Goal: Download file/media

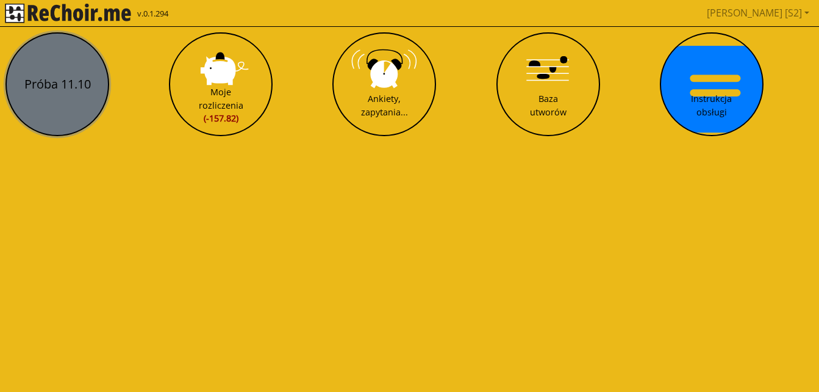
click at [71, 114] on button "Próba 11.10" at bounding box center [57, 84] width 104 height 104
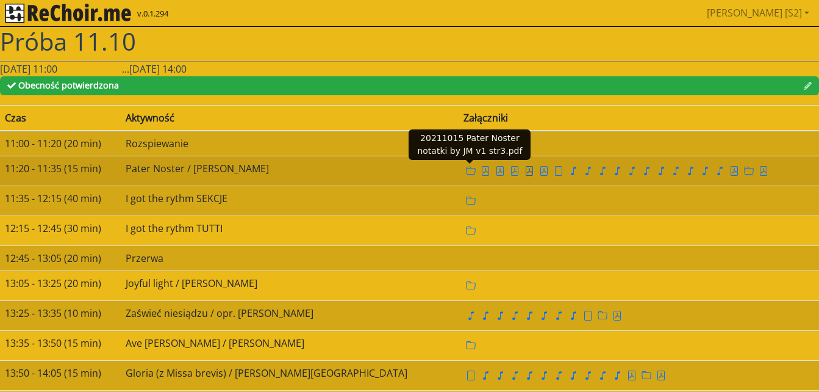
click at [525, 166] on icon "file pdf" at bounding box center [530, 171] width 10 height 10
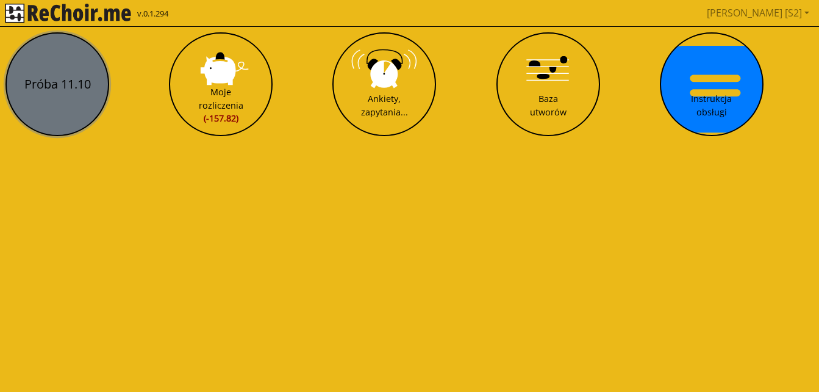
click at [65, 87] on button "Próba 11.10" at bounding box center [57, 84] width 104 height 104
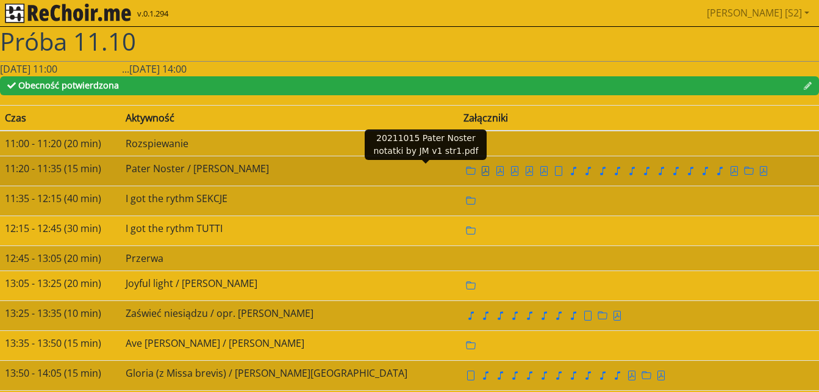
click at [481, 171] on icon "file pdf" at bounding box center [486, 171] width 10 height 10
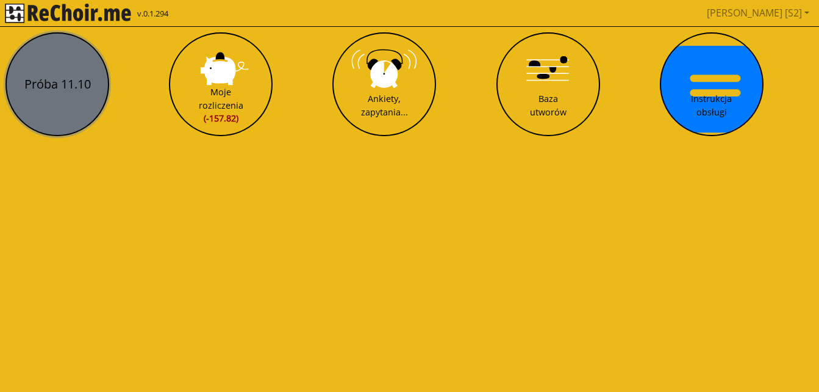
click at [93, 101] on button "Próba 11.10" at bounding box center [57, 84] width 104 height 104
click at [93, 101] on html "v.0.1.294 Marta [S2] Pobierz link do kalendarza Wyloguj Próba 11.10 Moje rozlic…" at bounding box center [409, 73] width 819 height 146
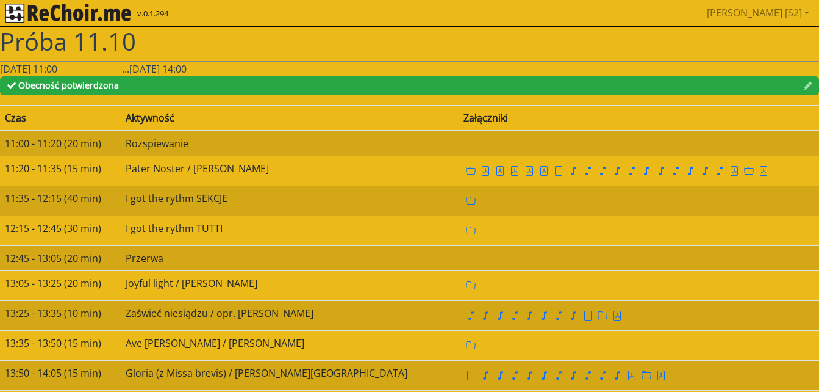
click at [271, 47] on h1 "Próba 11.10" at bounding box center [409, 41] width 819 height 29
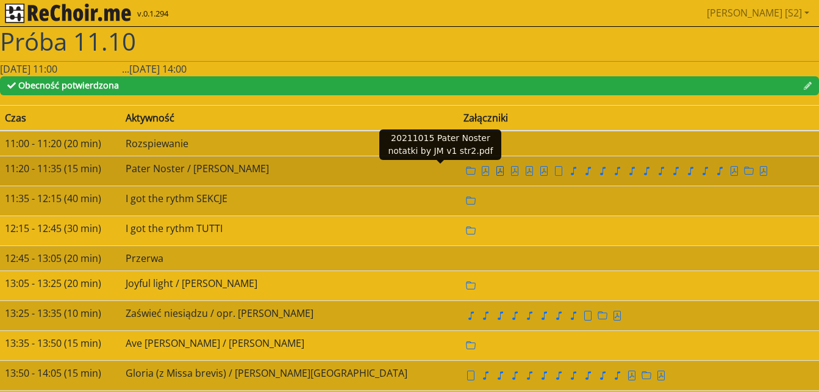
click at [497, 167] on icon "file pdf" at bounding box center [500, 171] width 7 height 10
click at [512, 169] on icon "file pdf" at bounding box center [514, 170] width 5 height 5
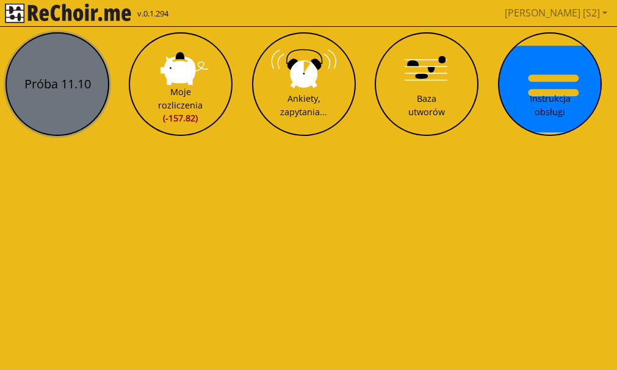
click at [59, 82] on button "Próba 11.10" at bounding box center [57, 84] width 104 height 104
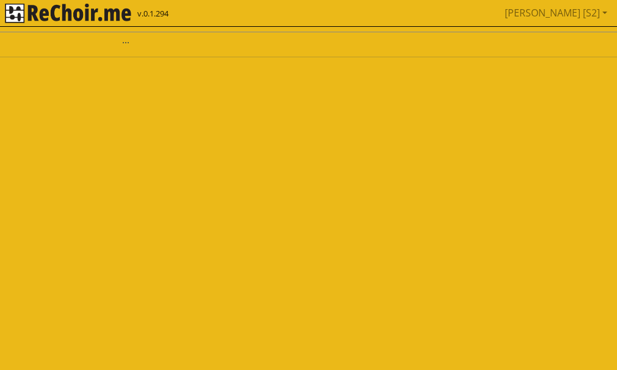
click at [59, 67] on html "v.0.1.294 Marta [S2] Pobierz link do kalendarza Wyloguj ..." at bounding box center [308, 33] width 617 height 67
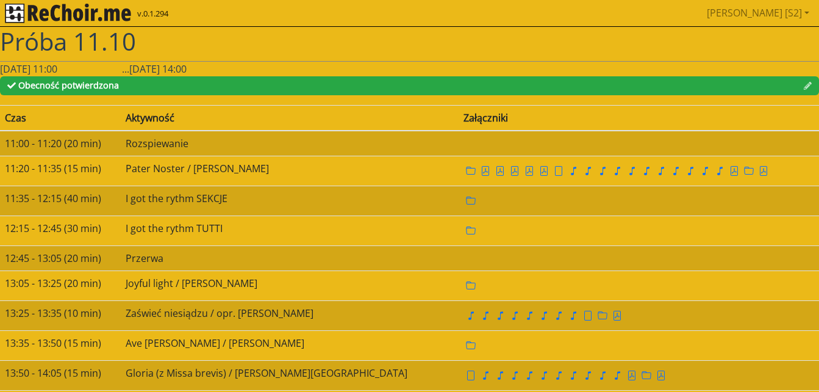
click at [565, 48] on h1 "Próba 11.10" at bounding box center [409, 41] width 819 height 29
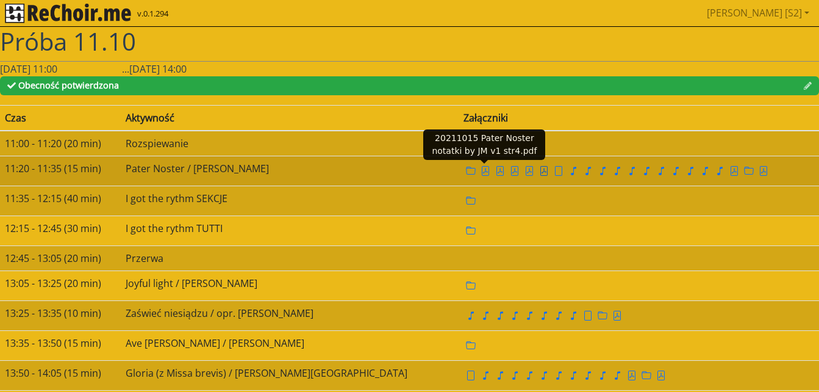
click at [539, 173] on icon "file pdf" at bounding box center [544, 171] width 10 height 10
click at [540, 172] on icon "file pdf" at bounding box center [543, 171] width 7 height 10
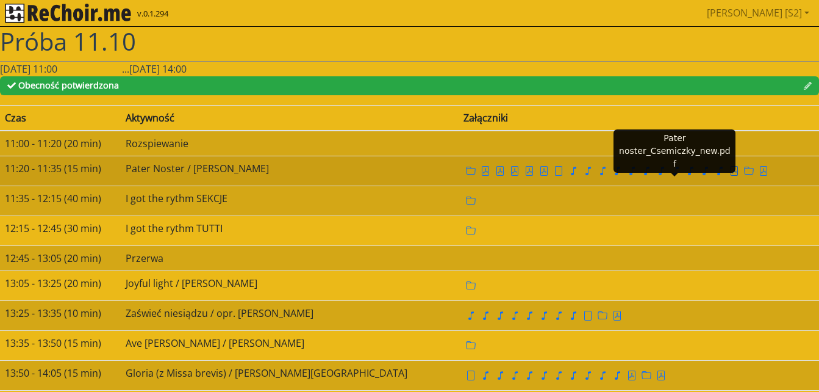
click at [616, 173] on icon "file pdf" at bounding box center [735, 171] width 10 height 10
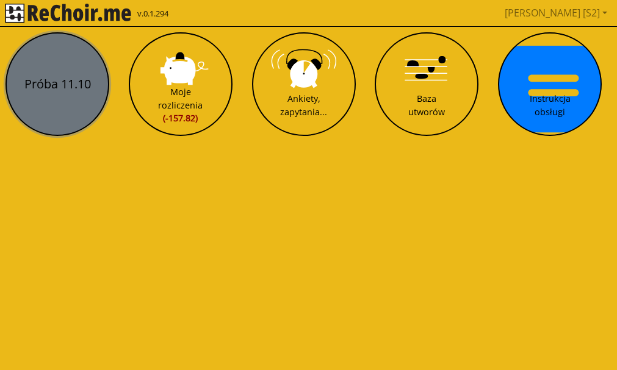
click at [66, 73] on button "Próba 11.10" at bounding box center [57, 84] width 104 height 104
click at [66, 73] on html "v.0.1.294 Marta [S2] Pobierz link do kalendarza Wyloguj Próba 11.10 Moje rozlic…" at bounding box center [308, 73] width 617 height 146
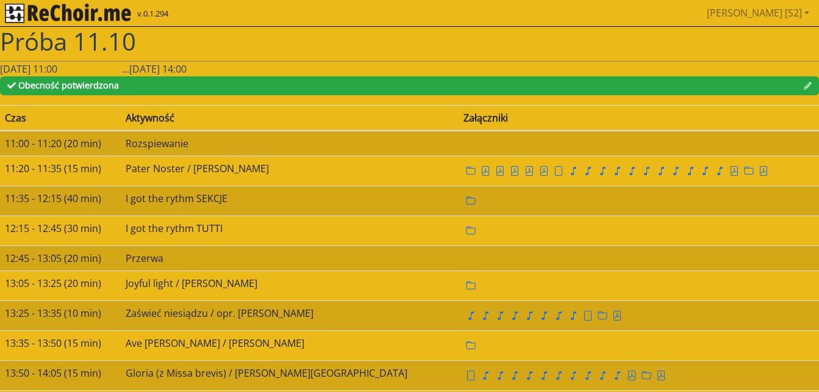
click at [616, 43] on h1 "Próba 11.10" at bounding box center [409, 41] width 819 height 29
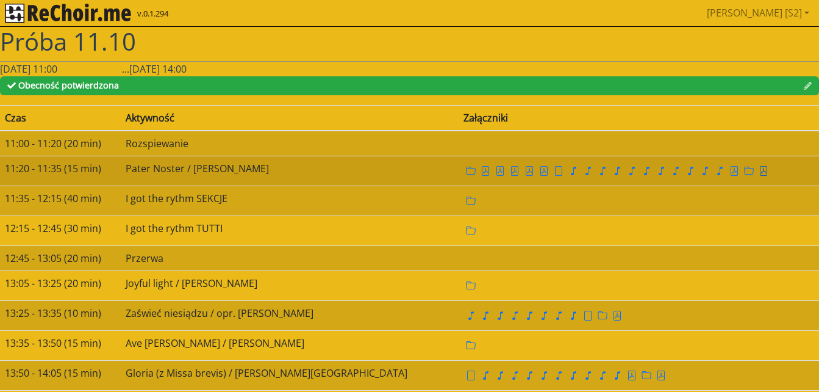
click at [616, 170] on icon "file pdf" at bounding box center [764, 171] width 10 height 10
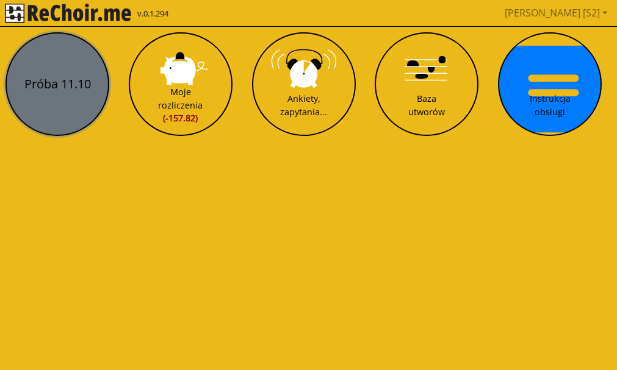
click at [62, 80] on button "Próba 11.10" at bounding box center [57, 84] width 104 height 104
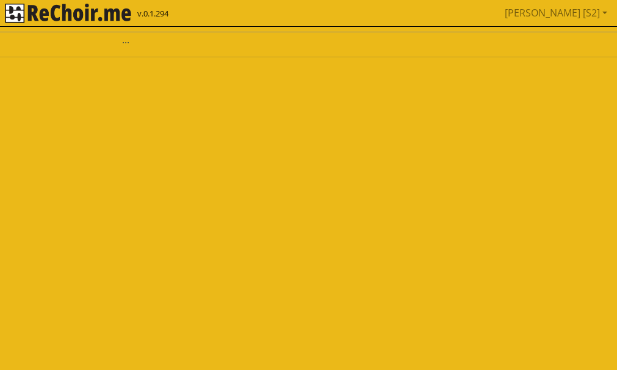
click at [62, 67] on html "v.0.1.294 Marta [S2] Pobierz link do kalendarza Wyloguj ..." at bounding box center [308, 33] width 617 height 67
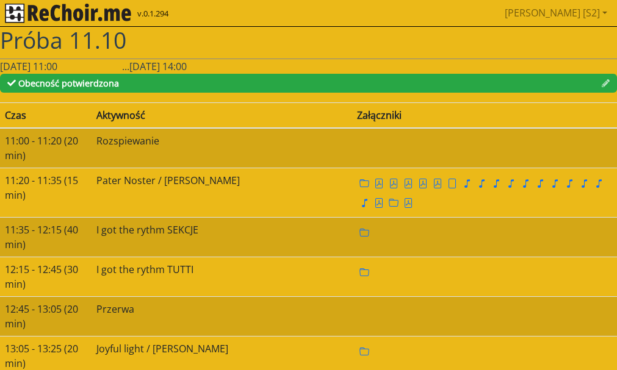
click at [333, 30] on h1 "Próba 11.10" at bounding box center [308, 40] width 617 height 27
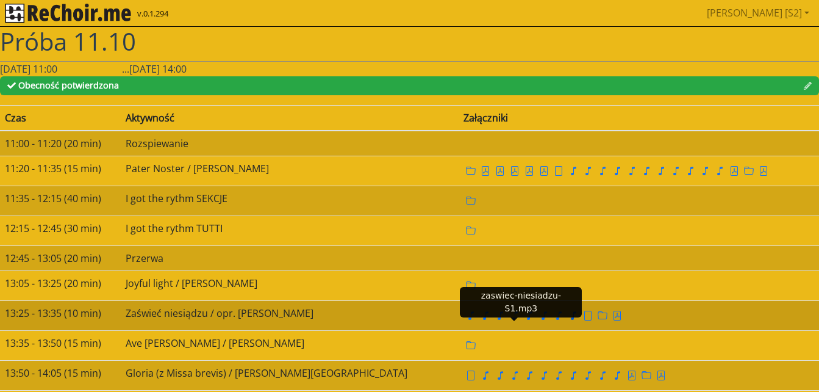
scroll to position [19, 0]
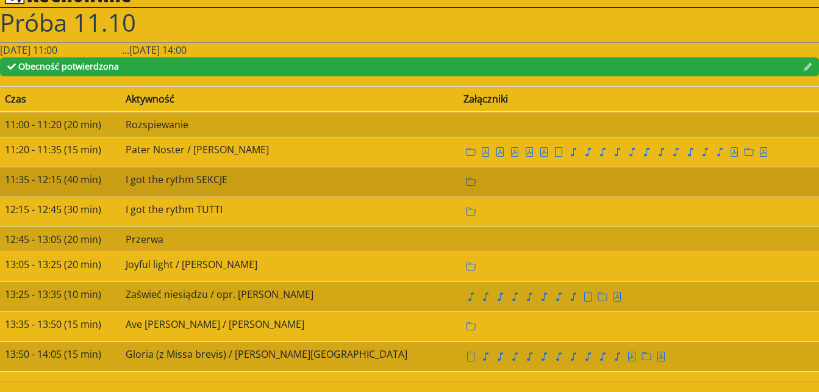
click at [466, 182] on icon "folder" at bounding box center [471, 182] width 10 height 10
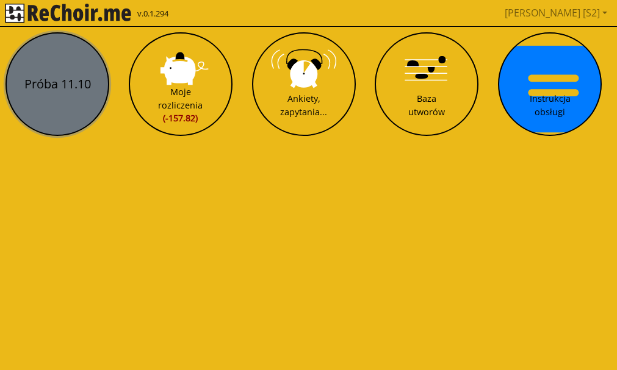
click at [90, 74] on button "Próba 11.10" at bounding box center [57, 84] width 104 height 104
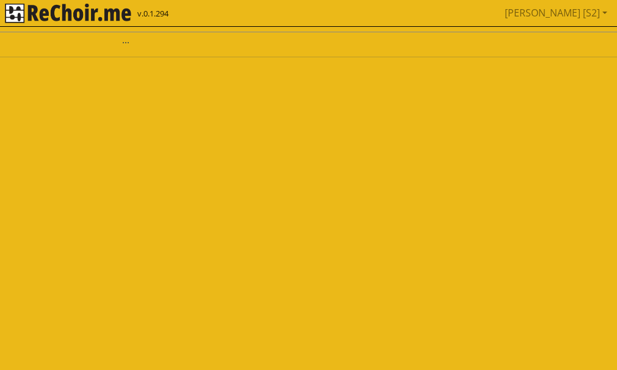
click at [90, 67] on html "v.0.1.294 Marta [S2] Pobierz link do kalendarza Wyloguj ..." at bounding box center [308, 33] width 617 height 67
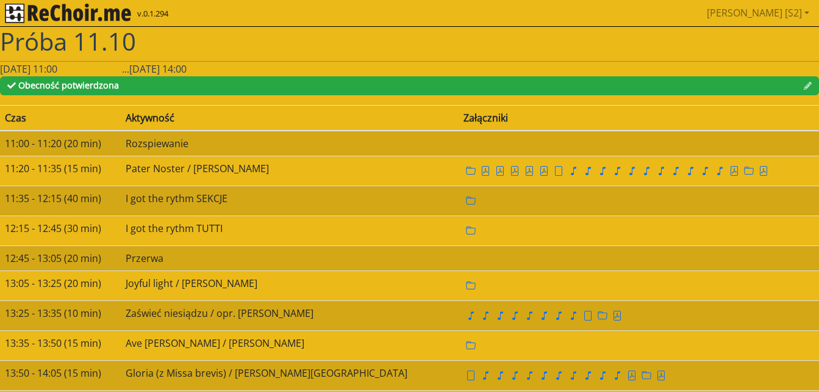
click at [616, 17] on div "Marta [S2] Pobierz link do kalendarza Wyloguj" at bounding box center [478, 13] width 674 height 24
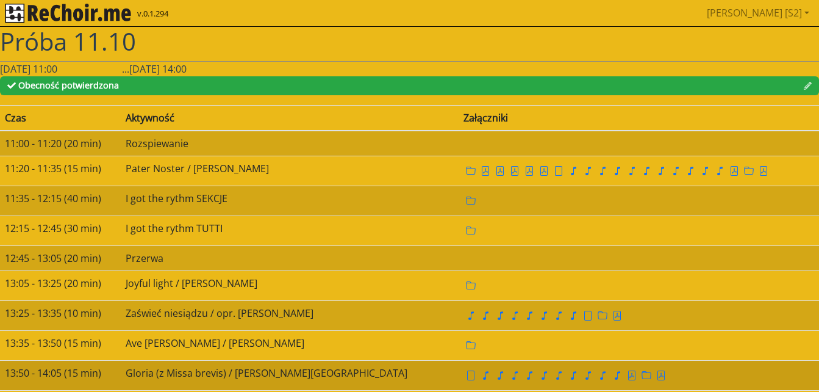
scroll to position [19, 0]
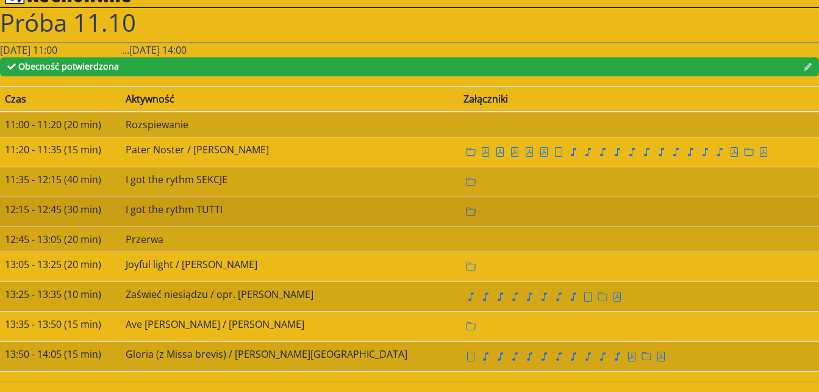
click at [466, 210] on icon "folder" at bounding box center [471, 212] width 10 height 10
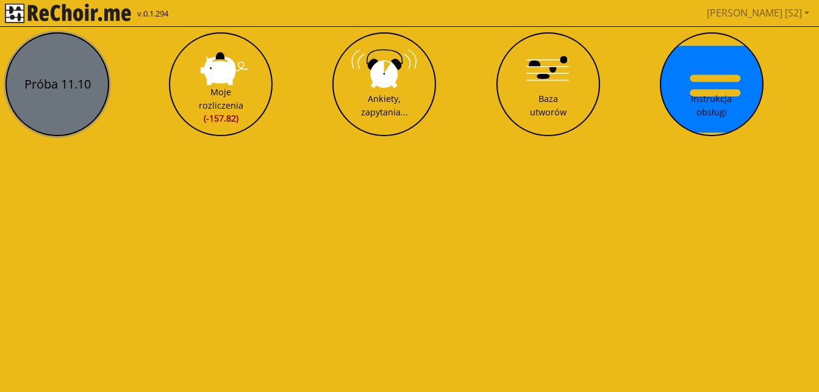
click at [40, 90] on button "Próba 11.10" at bounding box center [57, 84] width 104 height 104
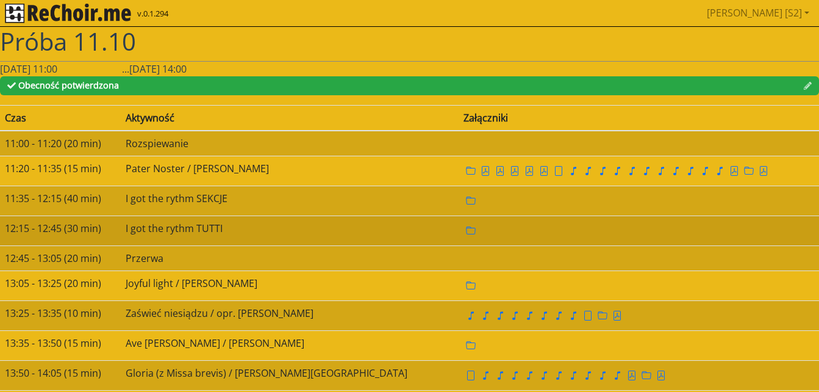
scroll to position [19, 0]
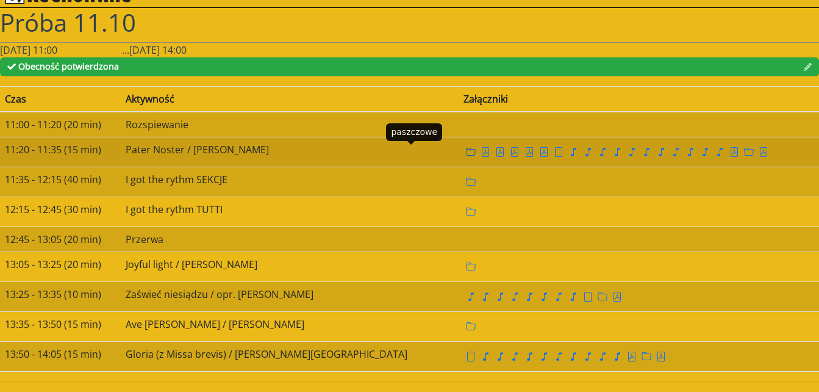
click at [466, 151] on icon "folder" at bounding box center [471, 152] width 10 height 10
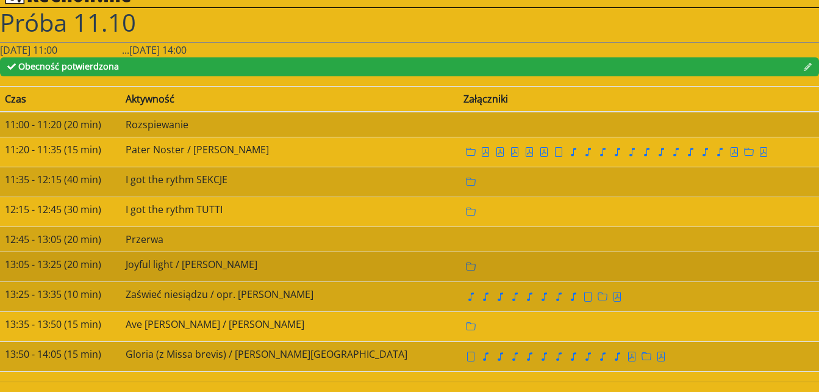
click at [466, 266] on icon "folder" at bounding box center [471, 267] width 10 height 10
click at [466, 264] on icon "folder" at bounding box center [471, 266] width 10 height 8
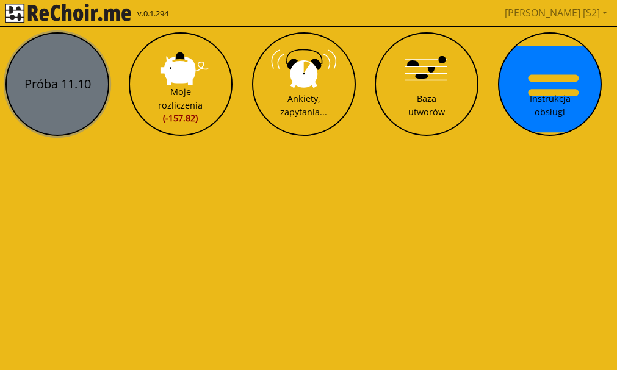
click at [38, 86] on button "Próba 11.10" at bounding box center [57, 84] width 104 height 104
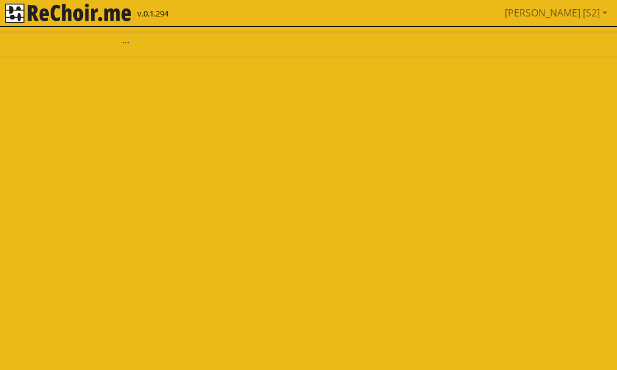
click at [38, 67] on html "v.0.1.294 Marta [S2] Pobierz link do kalendarza Wyloguj ..." at bounding box center [308, 33] width 617 height 67
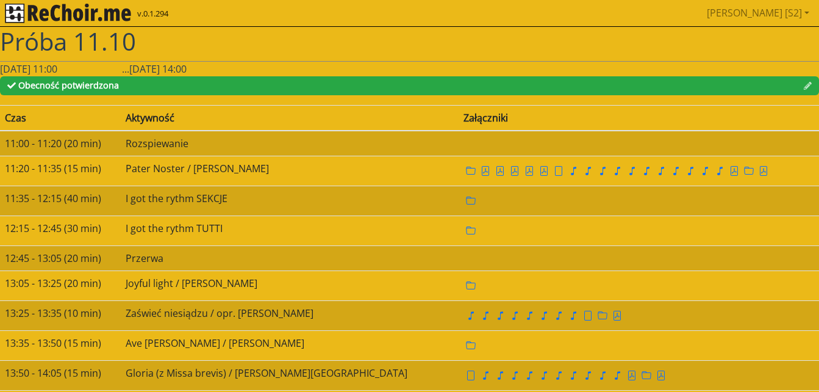
click at [498, 38] on h1 "Próba 11.10" at bounding box center [409, 41] width 819 height 29
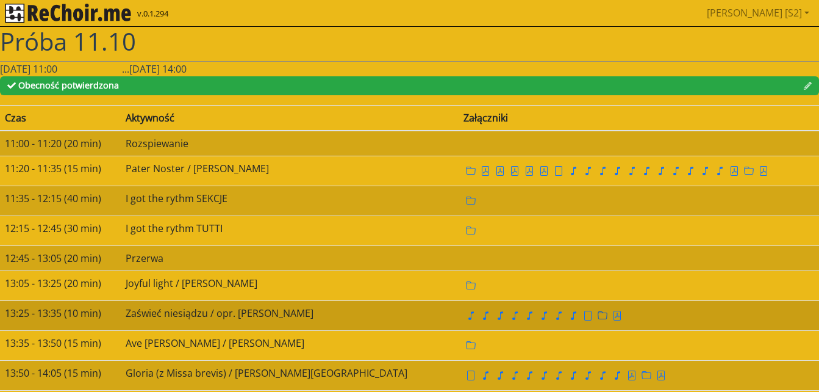
click at [598, 317] on icon "folder" at bounding box center [603, 315] width 10 height 10
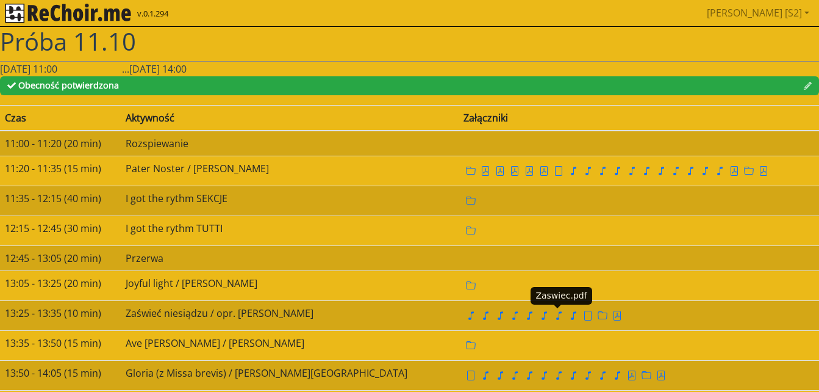
scroll to position [19, 0]
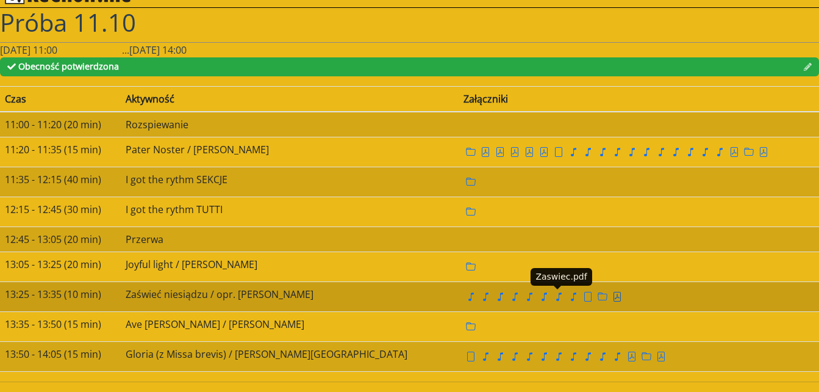
click at [612, 300] on icon "file pdf" at bounding box center [617, 297] width 10 height 10
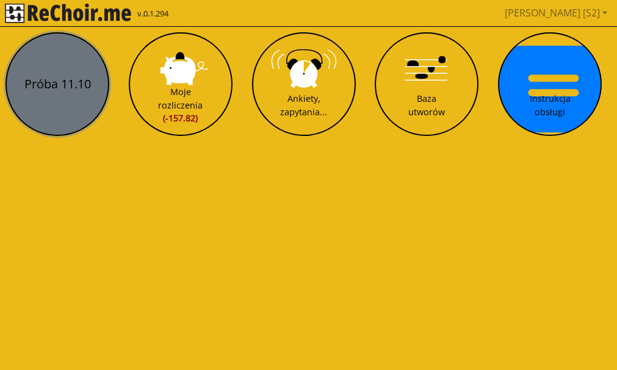
click at [81, 90] on button "Próba 11.10" at bounding box center [57, 84] width 104 height 104
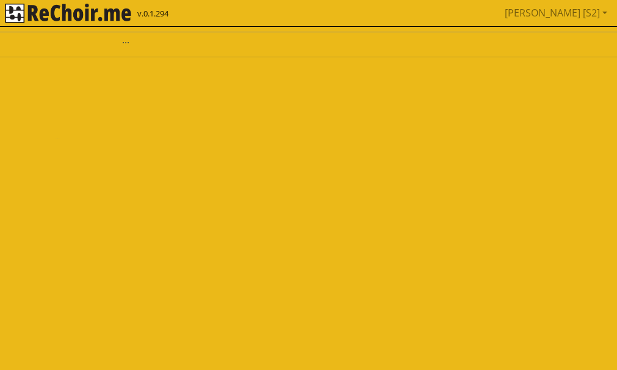
click at [81, 67] on html "v.0.1.294 Marta [S2] Pobierz link do kalendarza Wyloguj ..." at bounding box center [308, 33] width 617 height 67
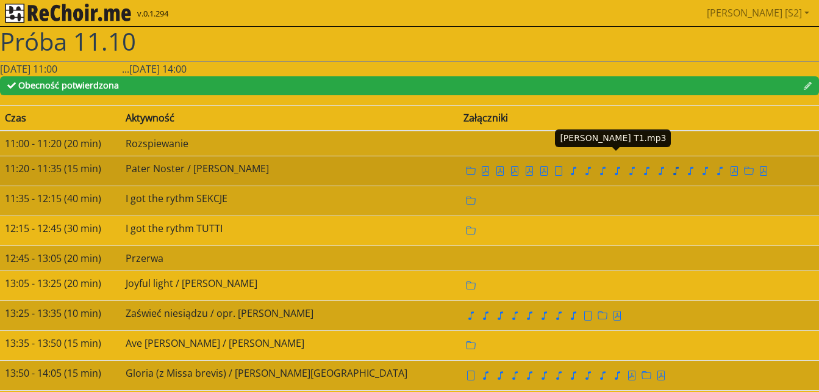
scroll to position [19, 0]
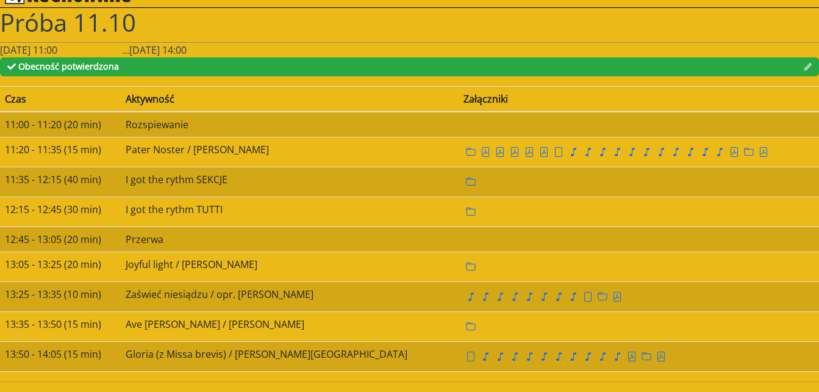
click at [602, 27] on h1 "Próba 11.10" at bounding box center [409, 22] width 819 height 29
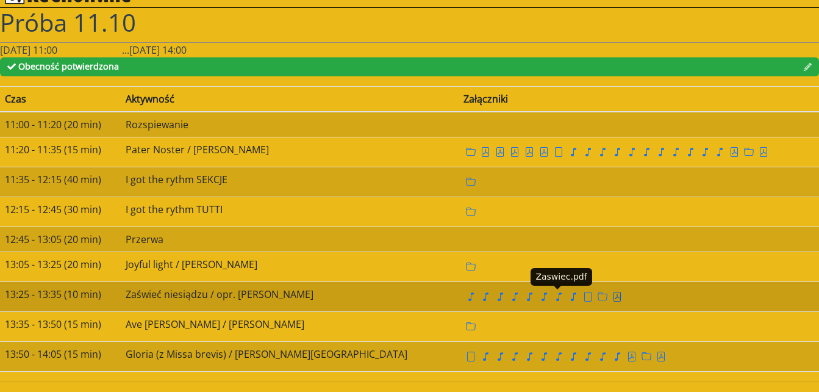
click at [615, 298] on icon "file pdf" at bounding box center [617, 296] width 5 height 5
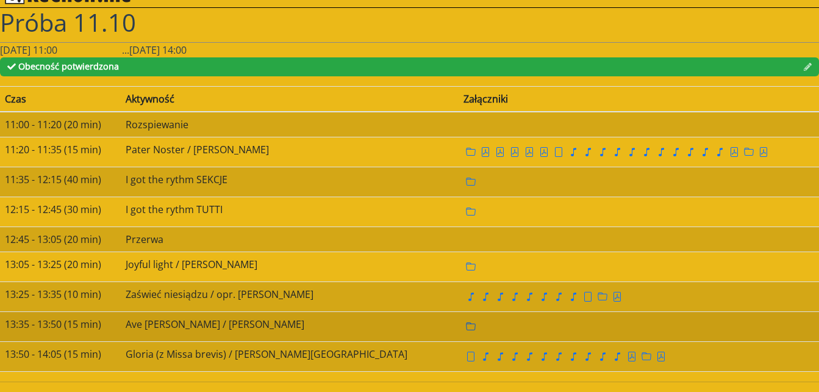
click at [466, 326] on icon "folder" at bounding box center [471, 326] width 10 height 10
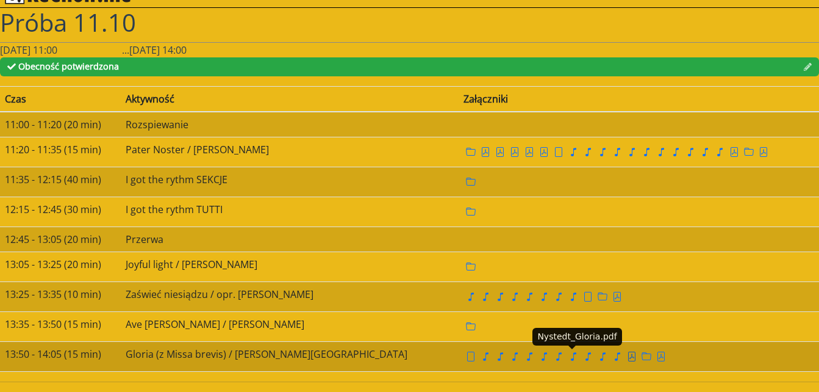
click at [616, 354] on icon "file pdf" at bounding box center [632, 356] width 10 height 10
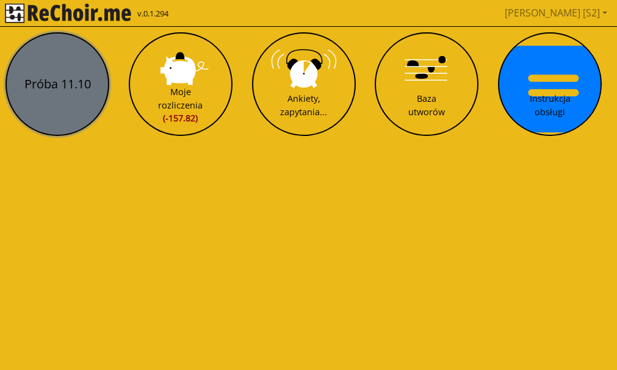
click at [58, 81] on button "Próba 11.10" at bounding box center [57, 84] width 104 height 104
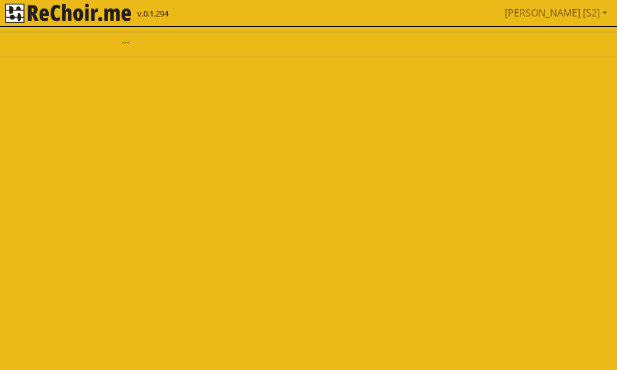
click at [58, 67] on html "v.0.1.294 Marta [S2] Pobierz link do kalendarza Wyloguj ..." at bounding box center [308, 33] width 617 height 67
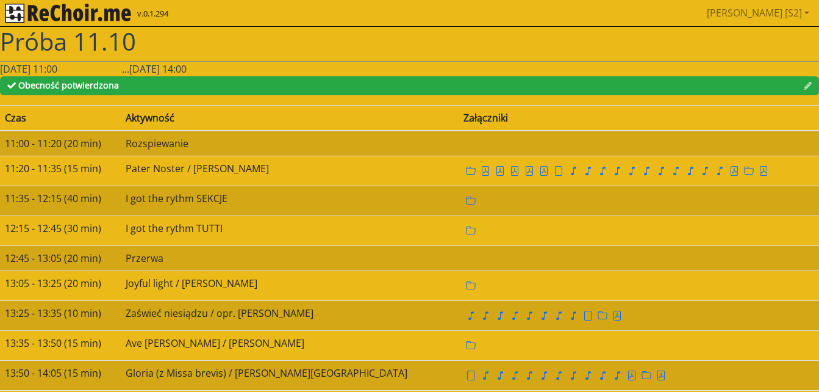
click at [616, 40] on h1 "Próba 11.10" at bounding box center [409, 41] width 819 height 29
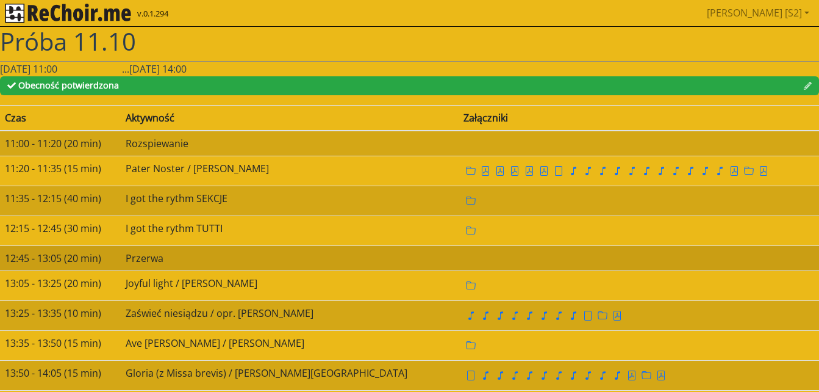
scroll to position [19, 0]
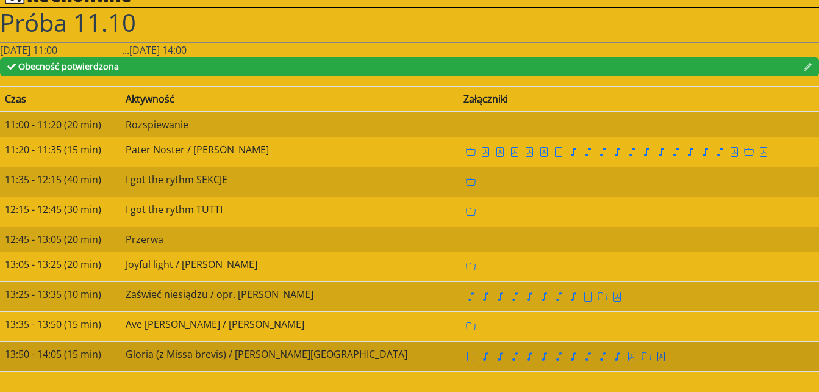
click at [616, 355] on icon "file pdf" at bounding box center [661, 356] width 5 height 5
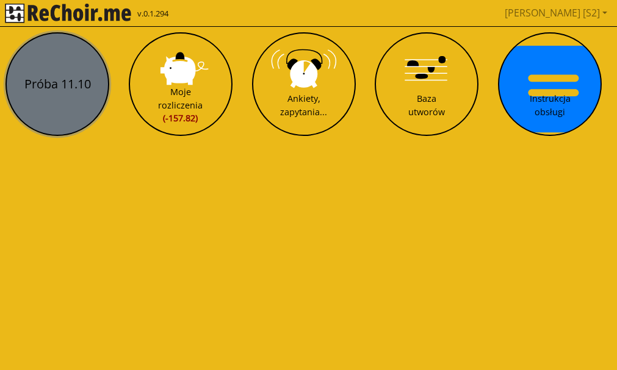
click at [20, 85] on button "Próba 11.10" at bounding box center [57, 84] width 104 height 104
click at [20, 85] on html "v.0.1.294 Marta [S2] Pobierz link do kalendarza Wyloguj Próba 11.10 Moje rozlic…" at bounding box center [308, 73] width 617 height 146
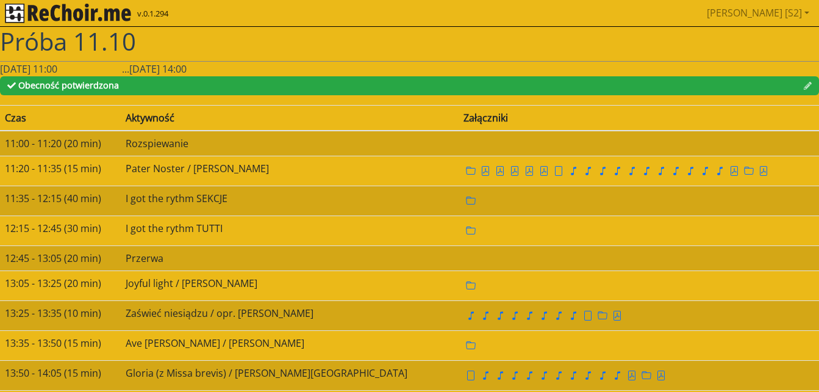
click at [616, 44] on h1 "Próba 11.10" at bounding box center [409, 41] width 819 height 29
